Goal: Task Accomplishment & Management: Manage account settings

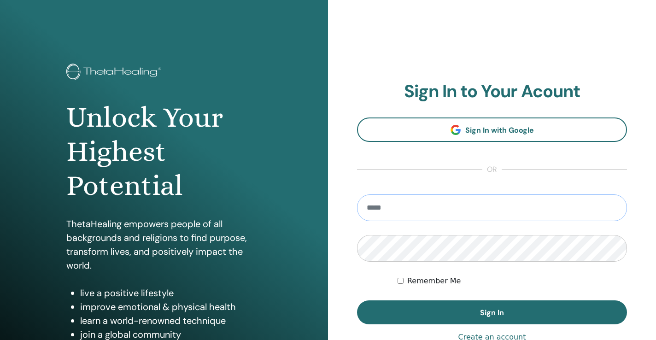
type input "**********"
click at [357, 300] on button "Sign In" at bounding box center [492, 312] width 270 height 24
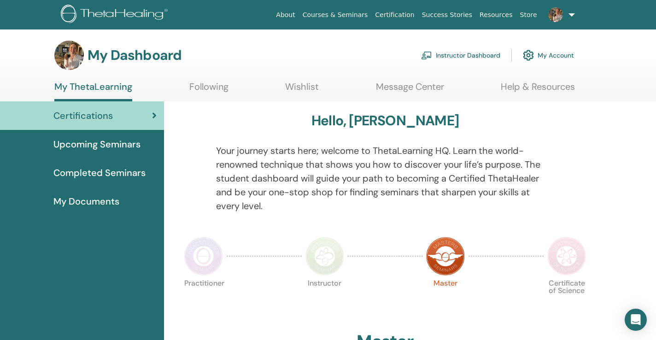
click at [475, 57] on link "Instructor Dashboard" at bounding box center [460, 55] width 79 height 20
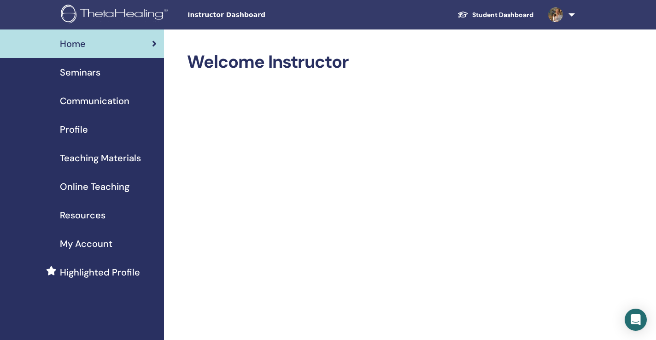
click at [89, 74] on span "Seminars" at bounding box center [80, 72] width 41 height 14
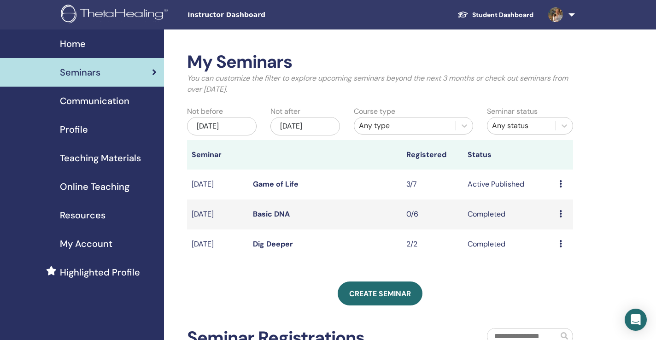
click at [559, 182] on icon at bounding box center [560, 183] width 3 height 7
click at [551, 215] on link "Attendees" at bounding box center [556, 217] width 35 height 10
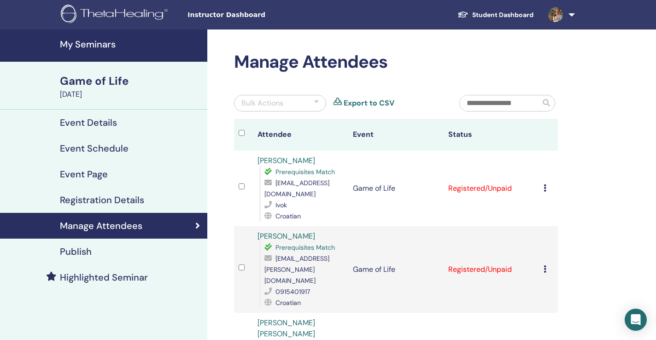
click at [545, 186] on icon at bounding box center [544, 187] width 3 height 7
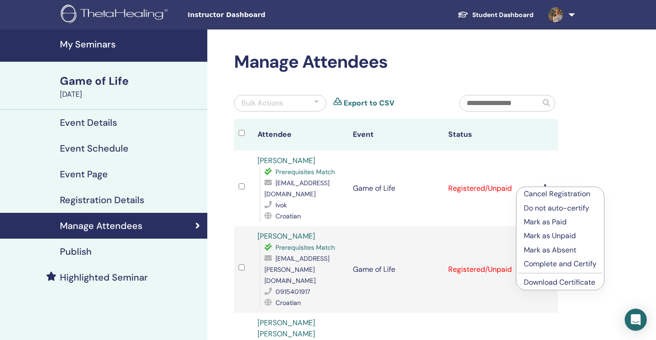
click at [551, 279] on link "Download Certificate" at bounding box center [558, 282] width 71 height 10
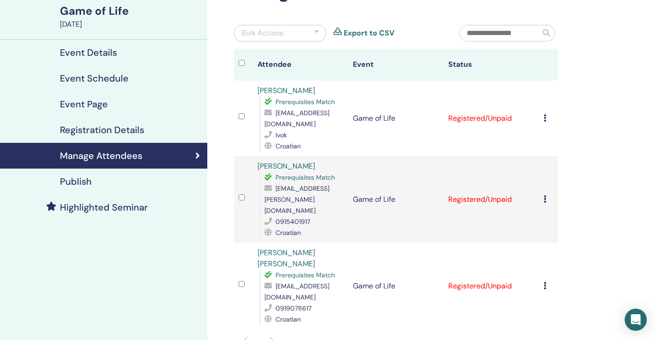
scroll to position [77, 0]
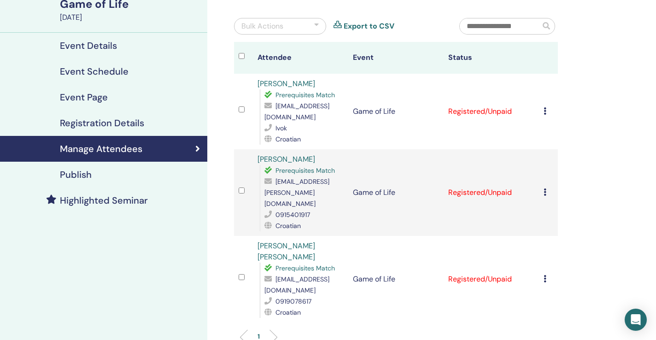
click at [546, 188] on div "Cancel Registration Do not auto-certify Mark as Paid Mark as Unpaid Mark as Abs…" at bounding box center [548, 192] width 10 height 11
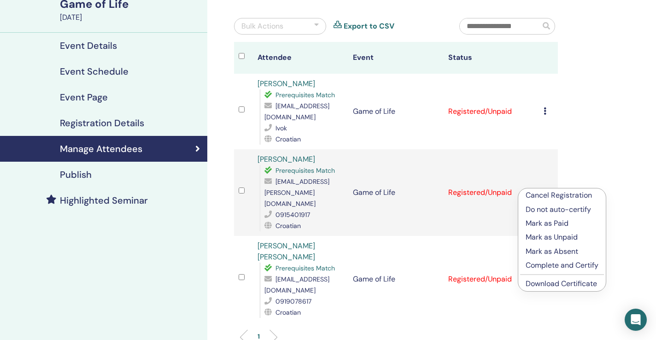
click at [535, 284] on link "Download Certificate" at bounding box center [560, 283] width 71 height 10
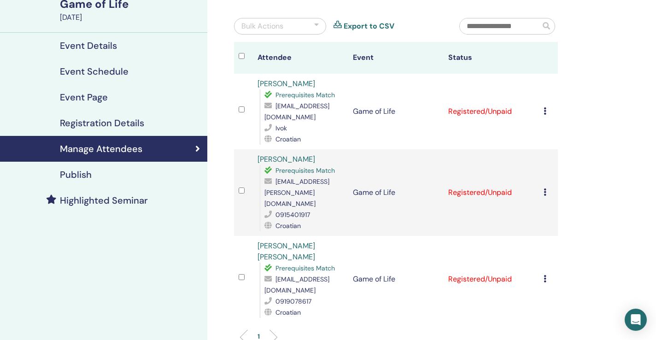
click at [545, 275] on icon at bounding box center [544, 278] width 3 height 7
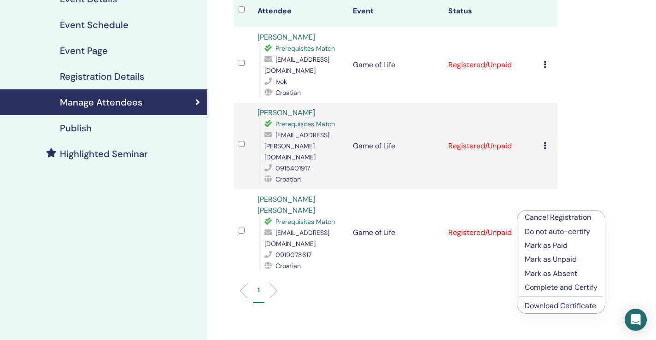
scroll to position [148, 0]
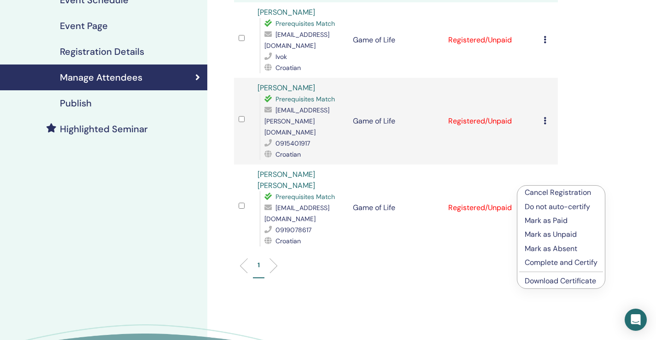
click at [554, 282] on link "Download Certificate" at bounding box center [559, 281] width 71 height 10
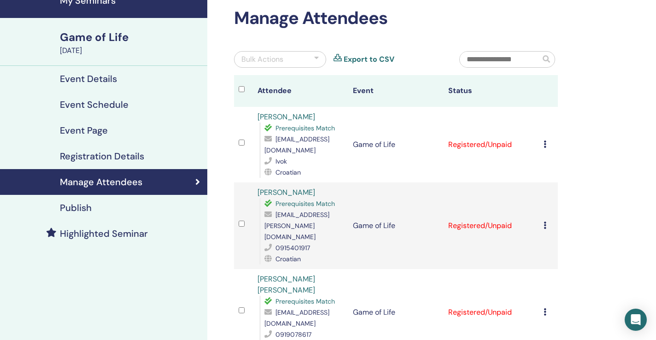
scroll to position [0, 0]
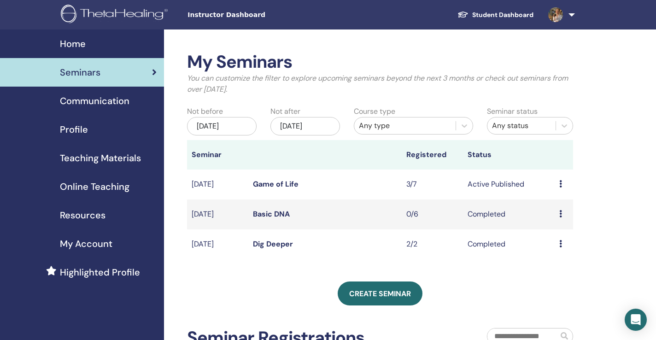
click at [559, 245] on icon at bounding box center [560, 243] width 3 height 7
click at [548, 267] on link "Attendees" at bounding box center [556, 266] width 35 height 10
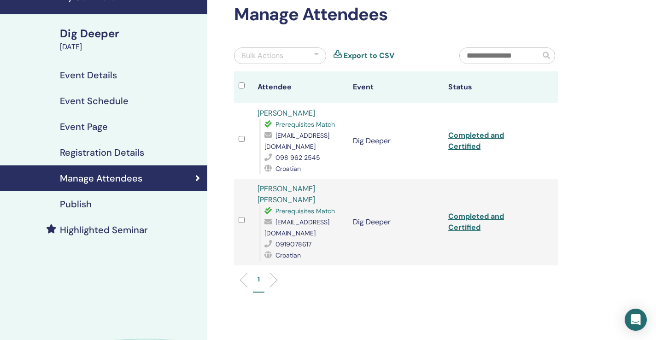
scroll to position [50, 0]
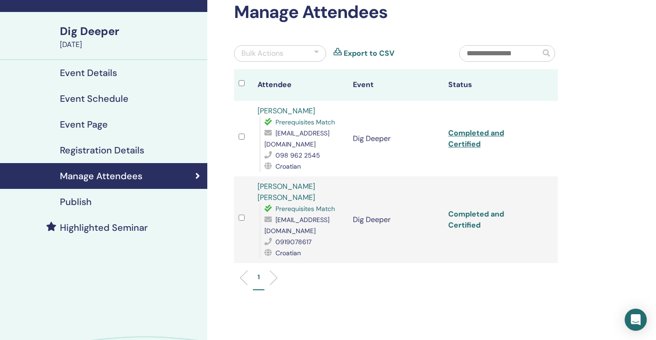
click at [472, 209] on link "Completed and Certified" at bounding box center [476, 219] width 56 height 21
